Goal: Information Seeking & Learning: Learn about a topic

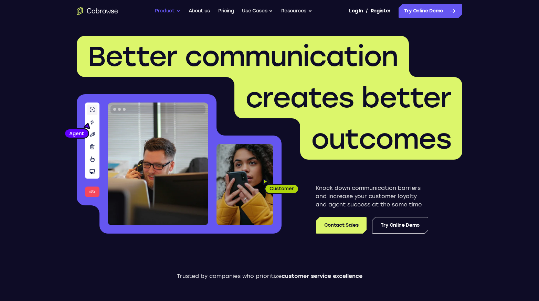
click at [171, 10] on button "Product" at bounding box center [167, 11] width 25 height 14
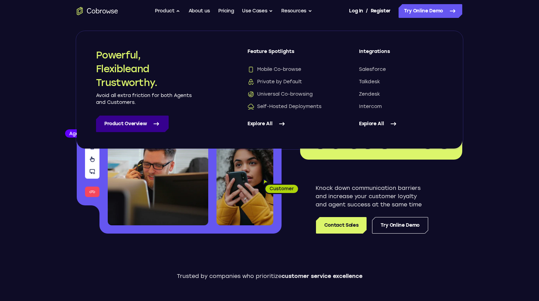
click at [141, 121] on link "Product Overview" at bounding box center [132, 124] width 73 height 17
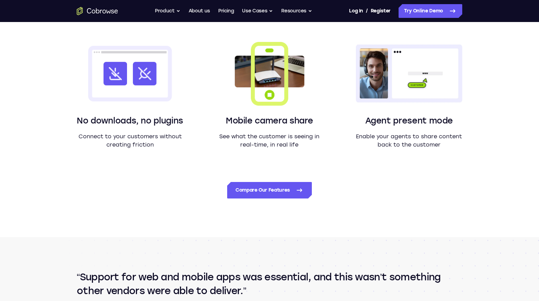
scroll to position [616, 0]
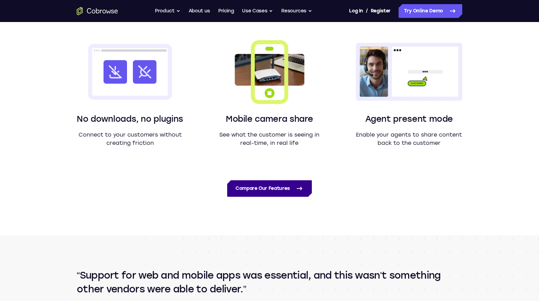
click at [278, 188] on link "Compare Our Features" at bounding box center [269, 188] width 85 height 17
